Goal: Task Accomplishment & Management: Manage account settings

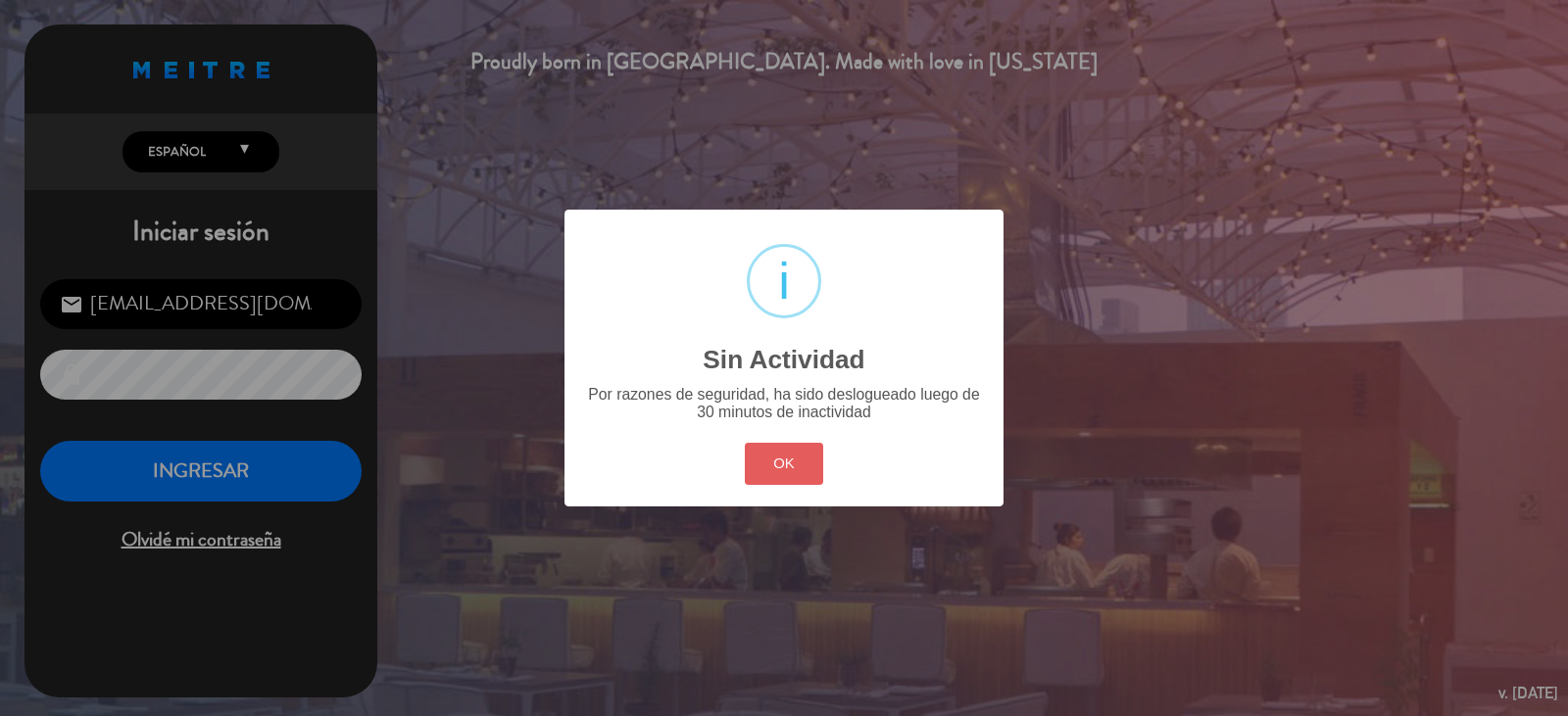
click at [774, 466] on button "OK" at bounding box center [784, 464] width 79 height 42
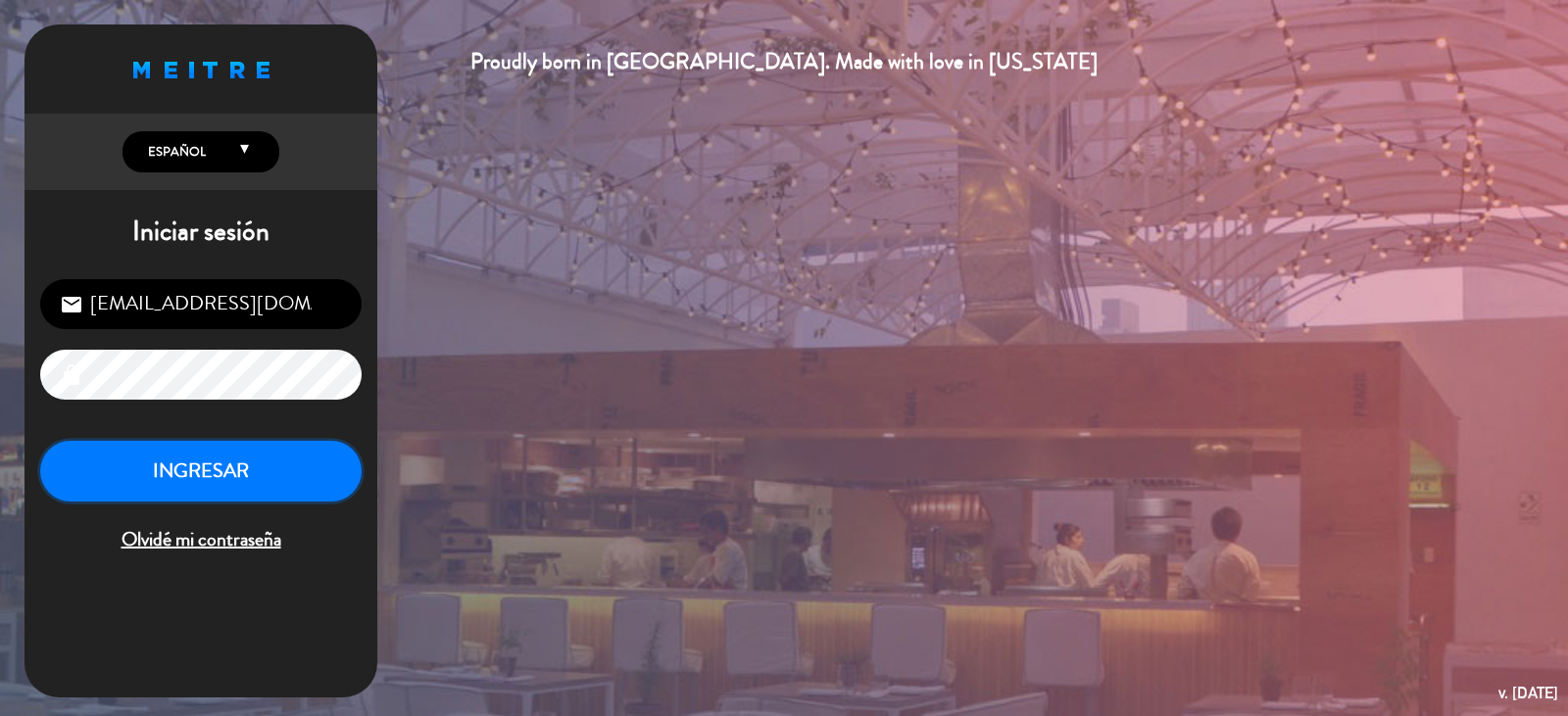
click at [313, 469] on button "INGRESAR" at bounding box center [201, 472] width 321 height 61
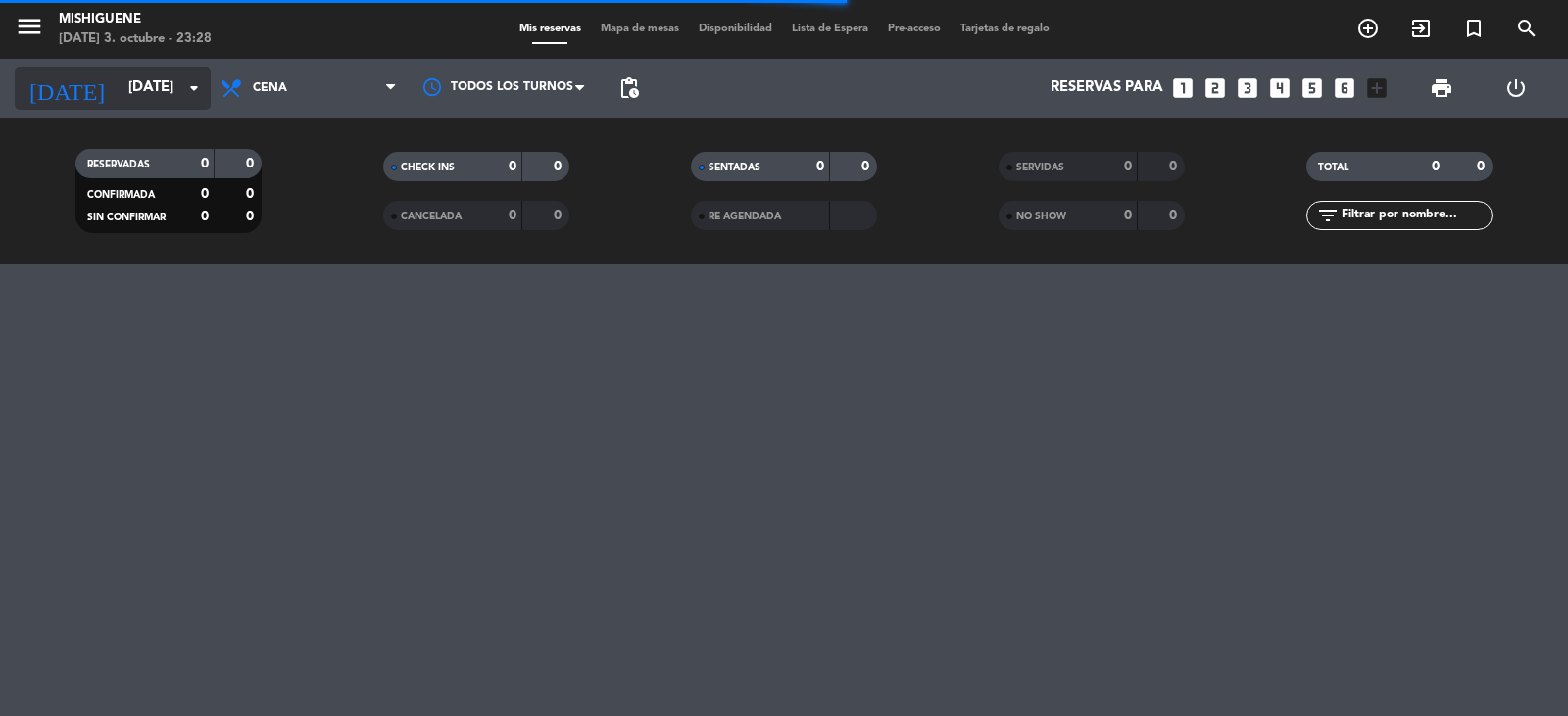
click at [158, 88] on input "[DATE]" at bounding box center [213, 88] width 189 height 38
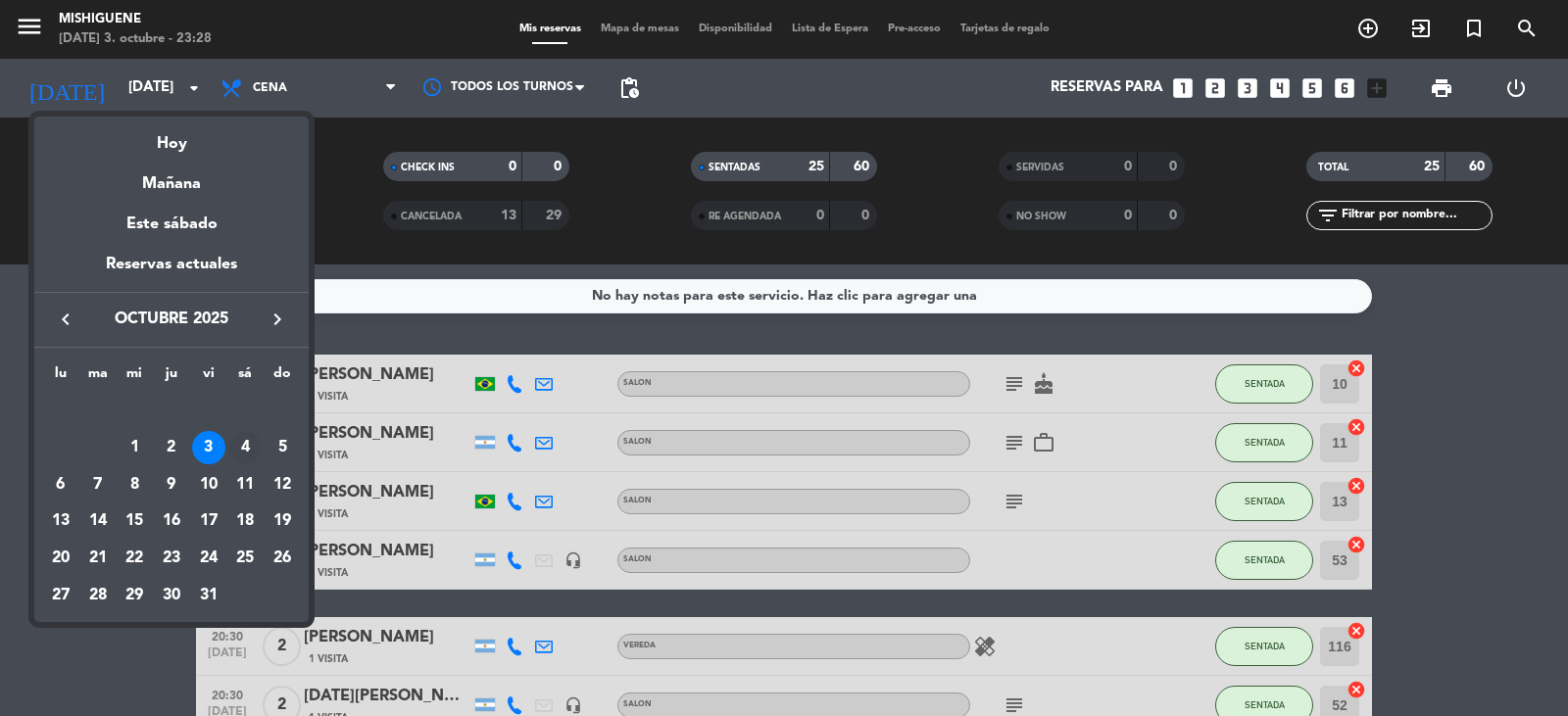
click at [245, 439] on div "4" at bounding box center [245, 448] width 34 height 34
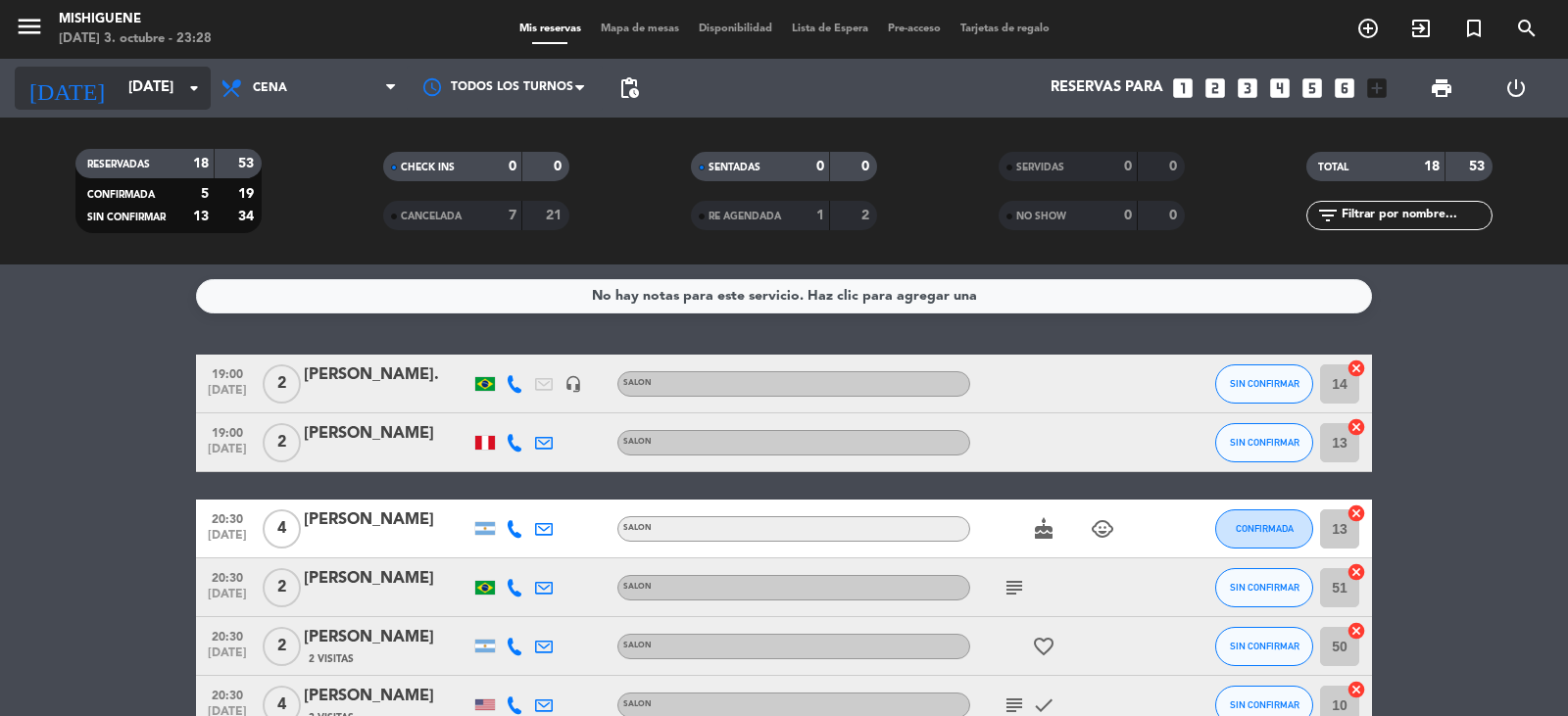
click at [178, 82] on input "[DATE]" at bounding box center [213, 88] width 189 height 38
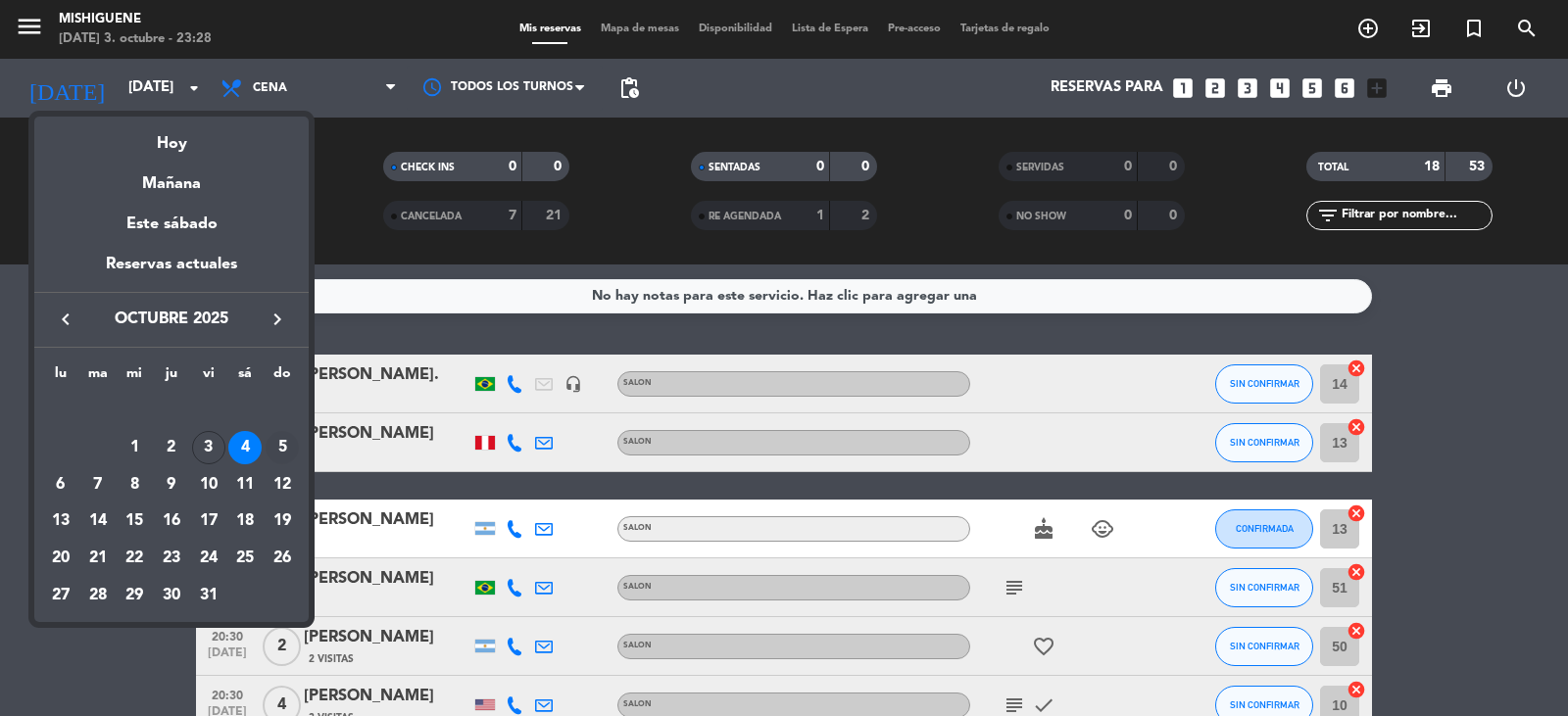
click at [286, 446] on div "5" at bounding box center [283, 448] width 34 height 34
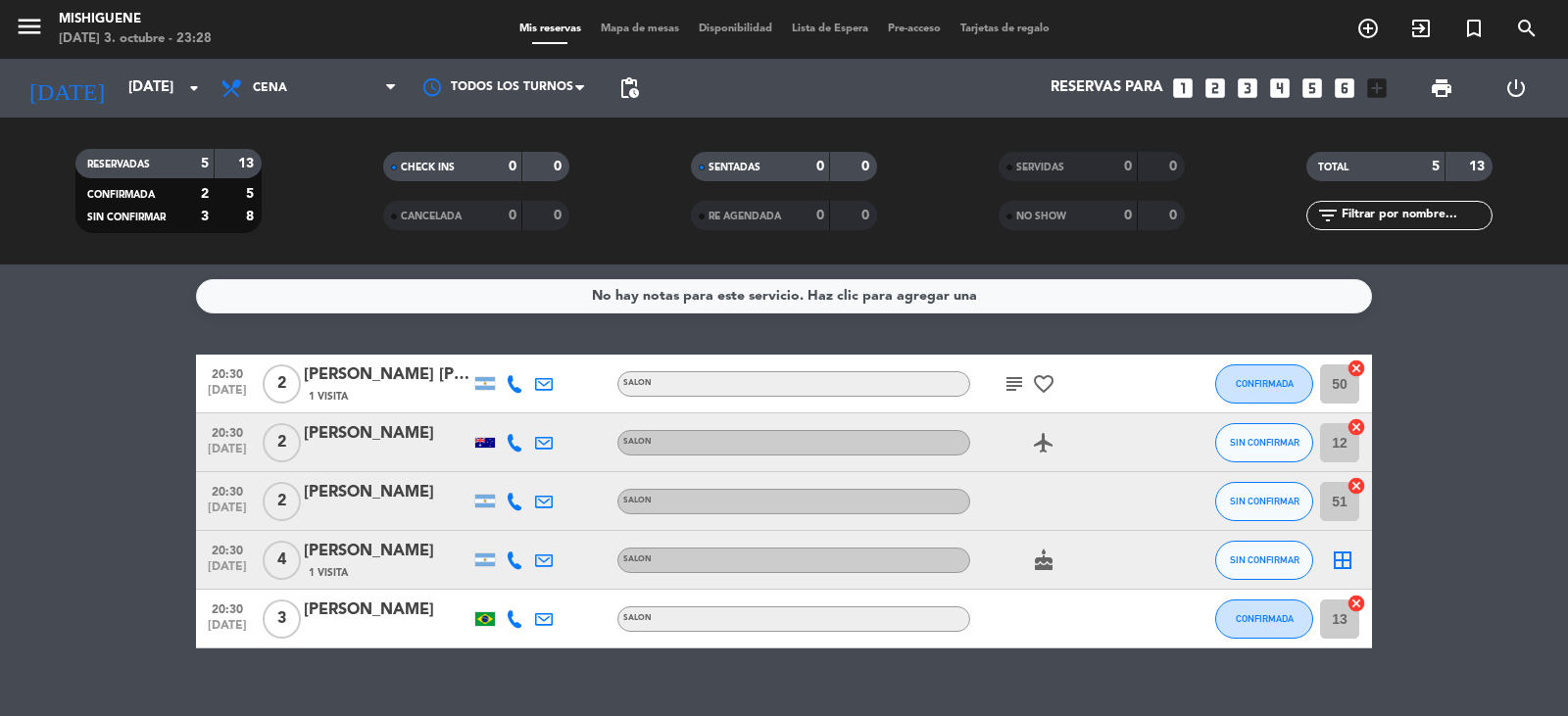
click at [38, 335] on div "No hay notas para este servicio. Haz clic para agregar una 20:30 [DATE] 2 [PERS…" at bounding box center [784, 490] width 1568 height 451
click at [154, 72] on input "[DATE]" at bounding box center [213, 88] width 189 height 38
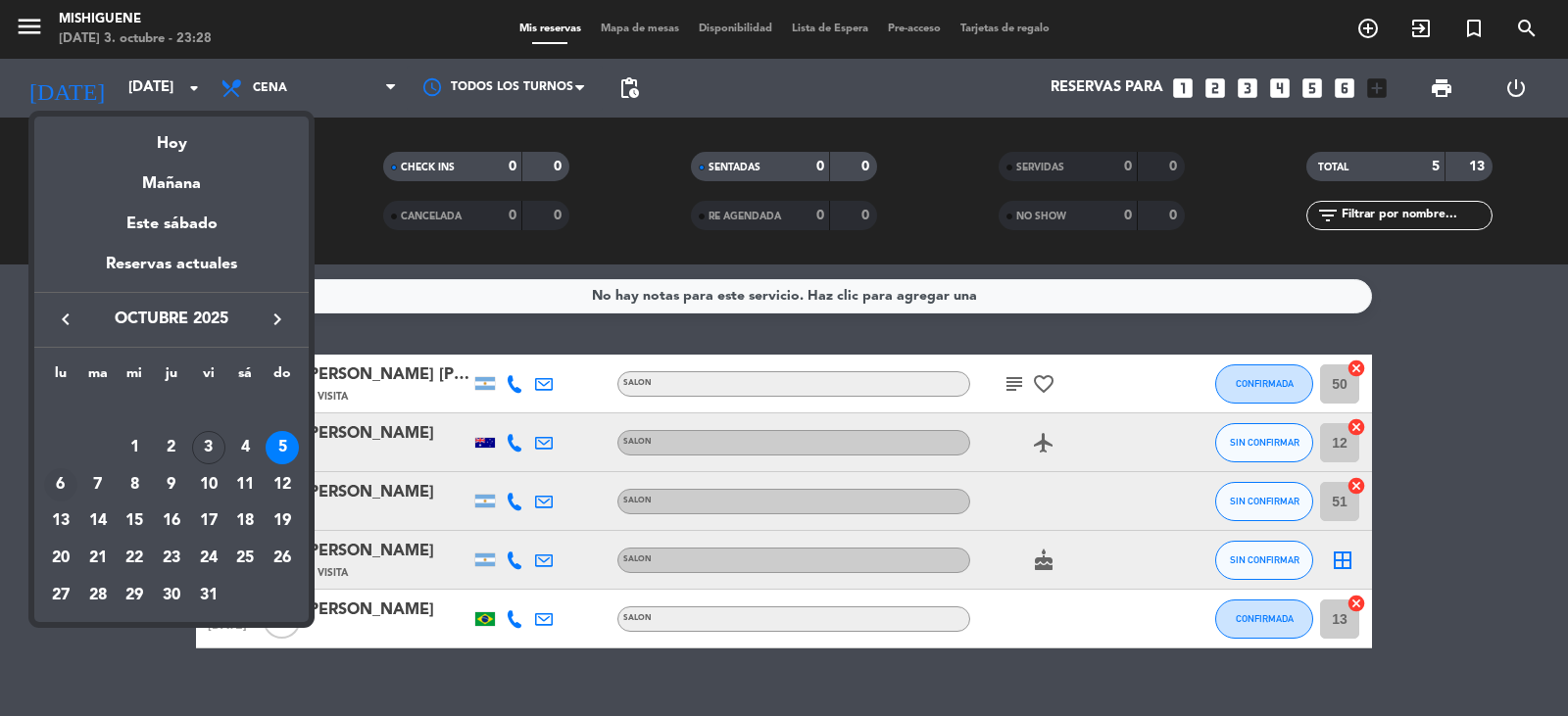
click at [49, 482] on div "6" at bounding box center [60, 485] width 34 height 34
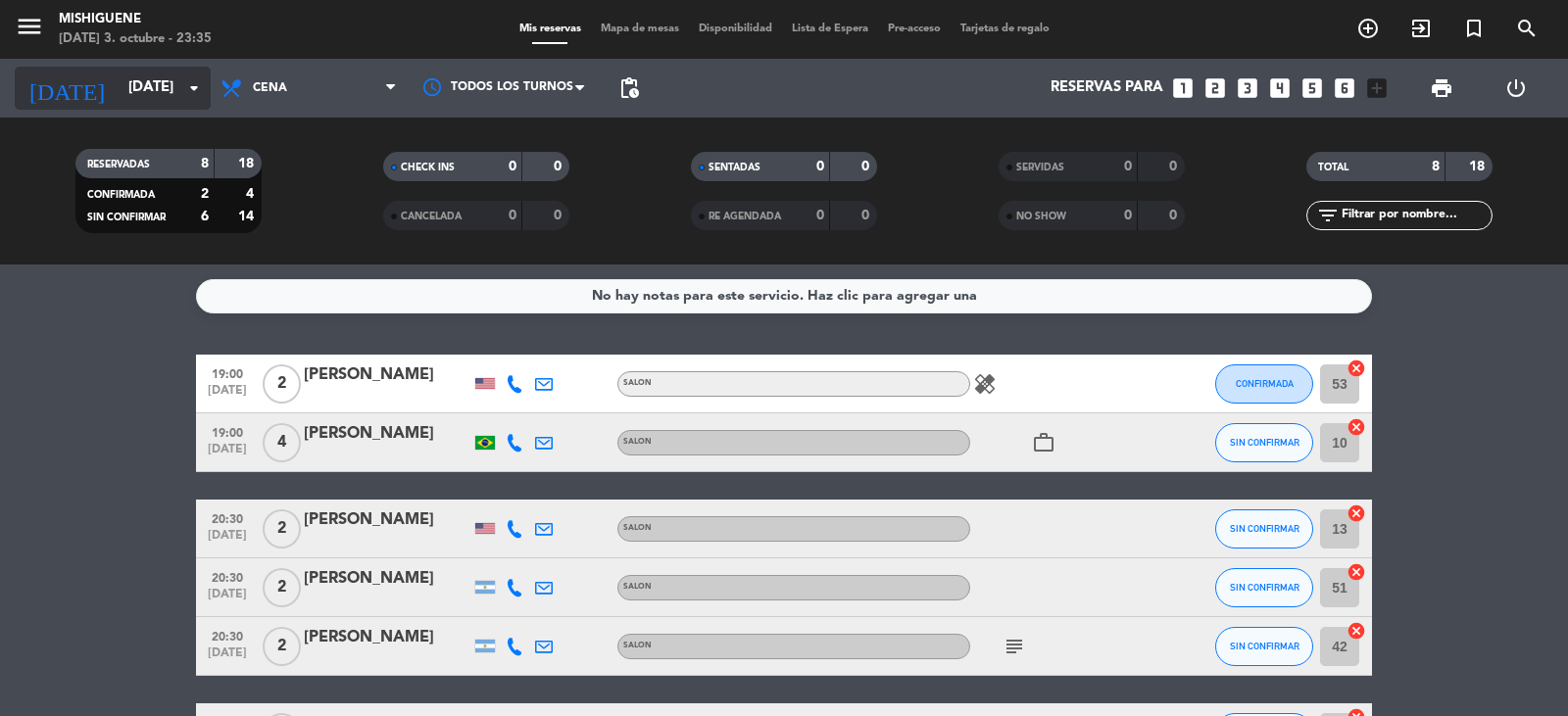
click at [182, 91] on icon "arrow_drop_down" at bounding box center [194, 88] width 24 height 24
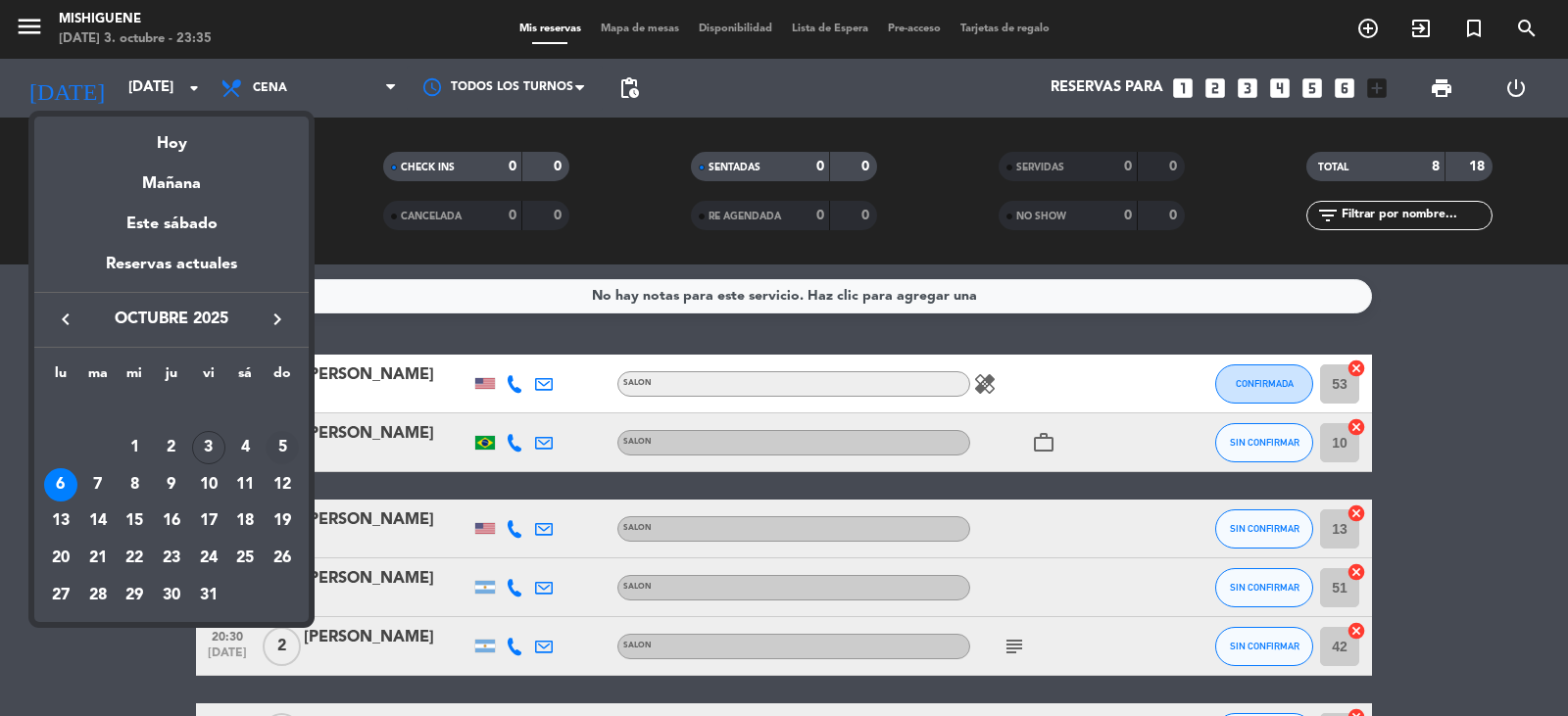
click at [282, 455] on div "5" at bounding box center [283, 448] width 34 height 34
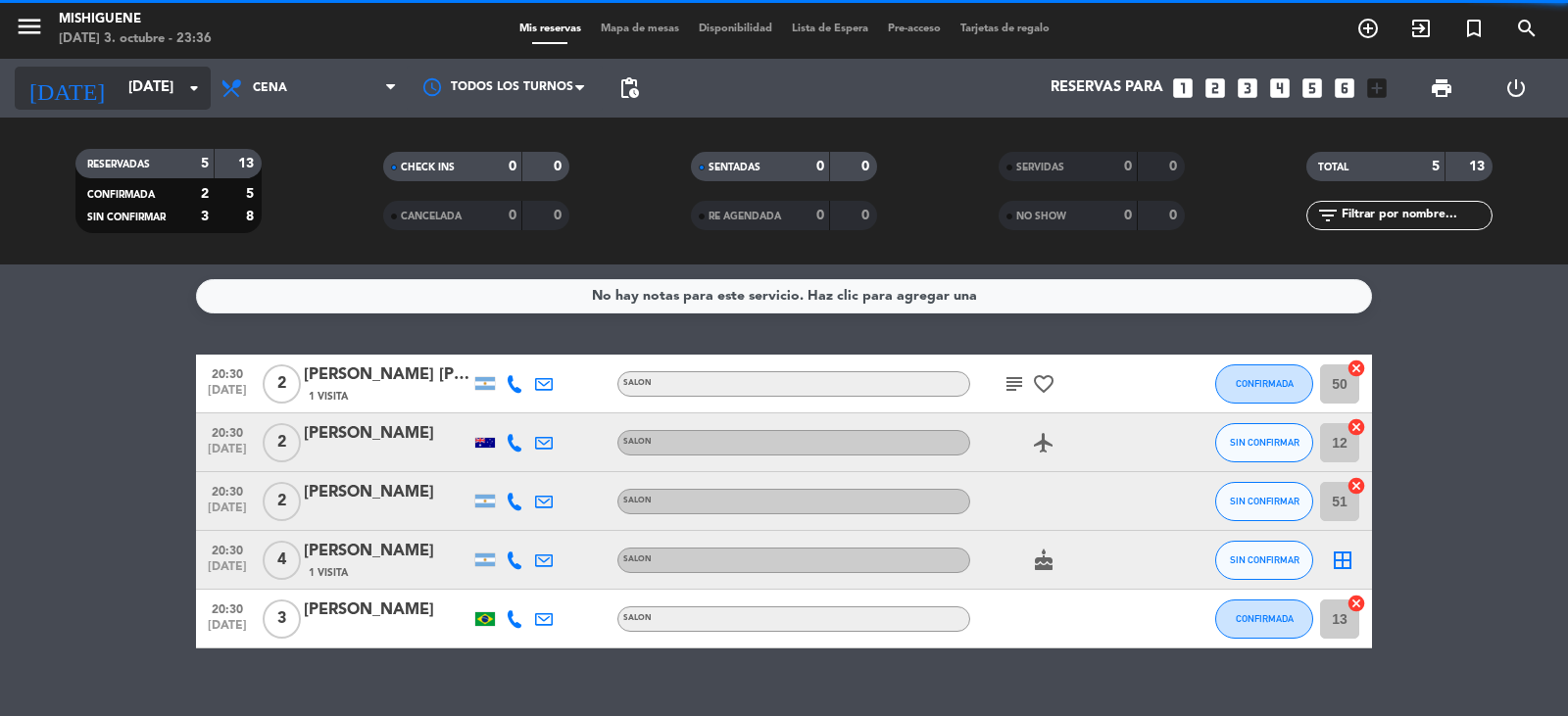
click at [156, 83] on input "[DATE]" at bounding box center [213, 88] width 189 height 38
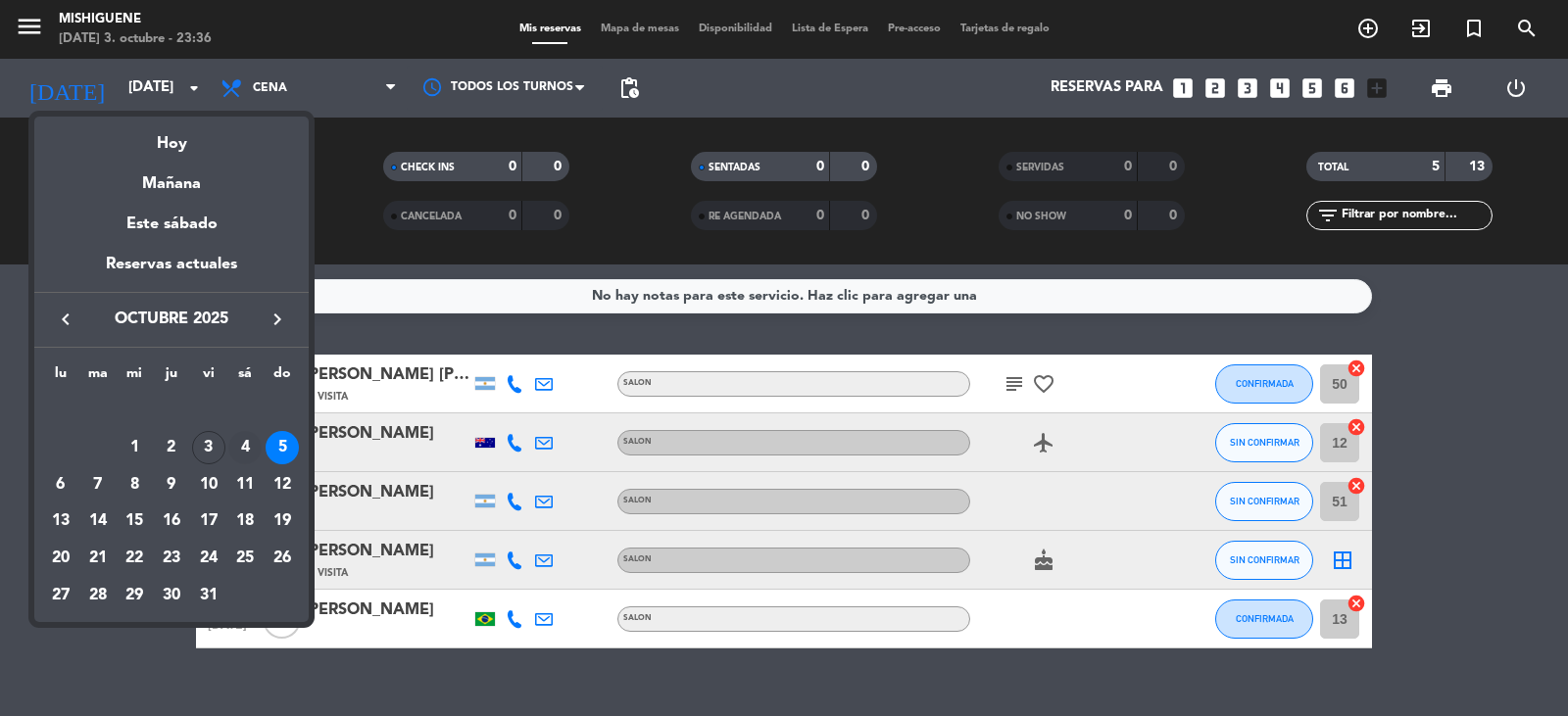
click at [248, 444] on div "4" at bounding box center [245, 448] width 34 height 34
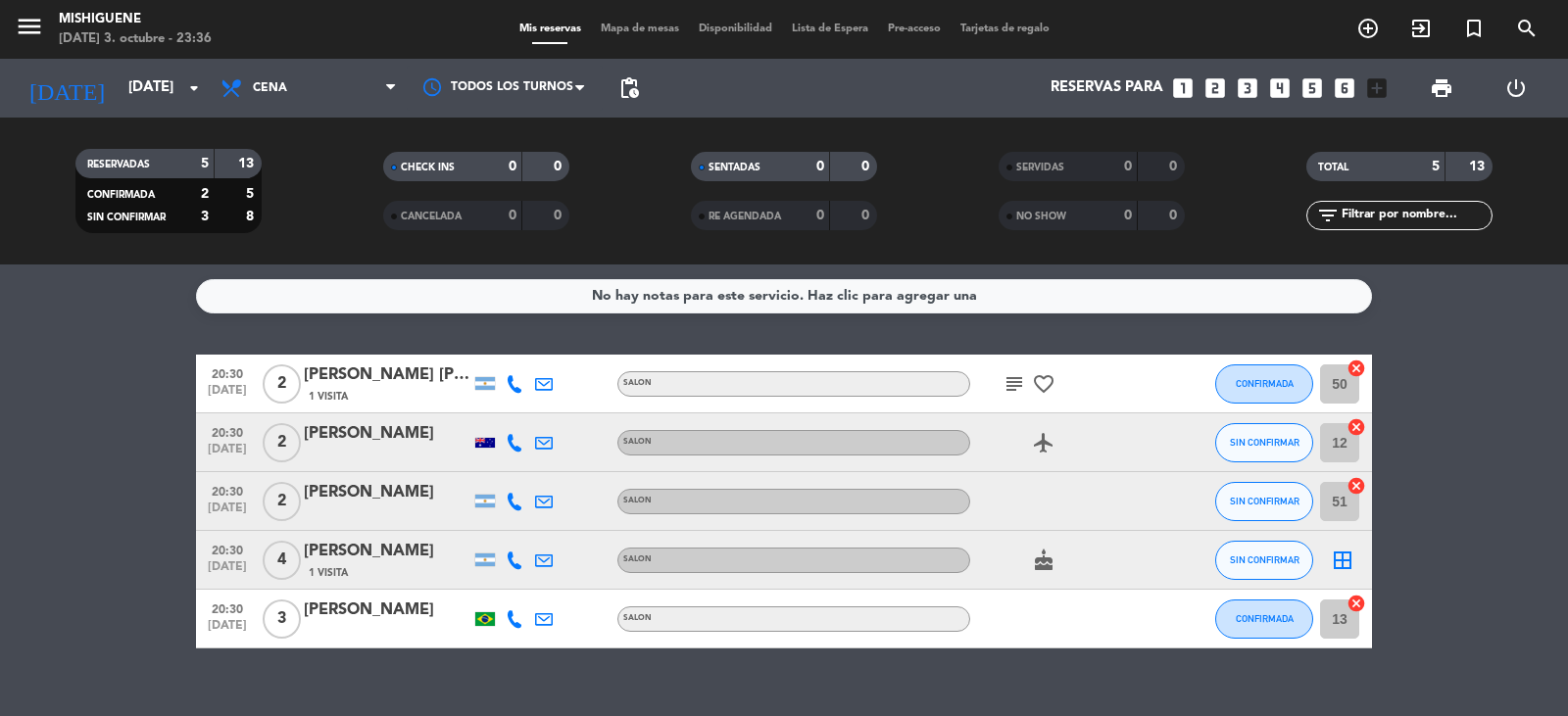
type input "[DATE]"
